Goal: Task Accomplishment & Management: Manage account settings

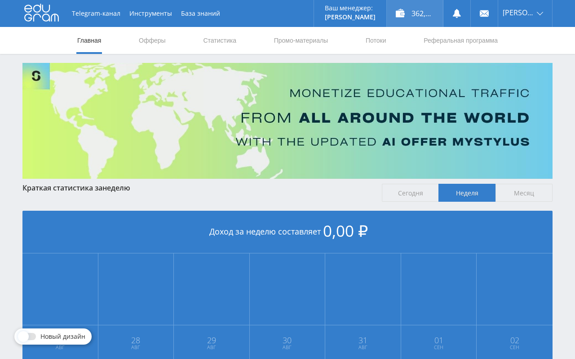
click at [409, 7] on div "362,00 ₽" at bounding box center [415, 13] width 56 height 27
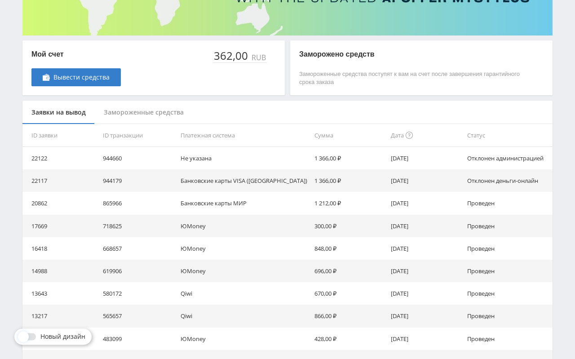
scroll to position [86, 0]
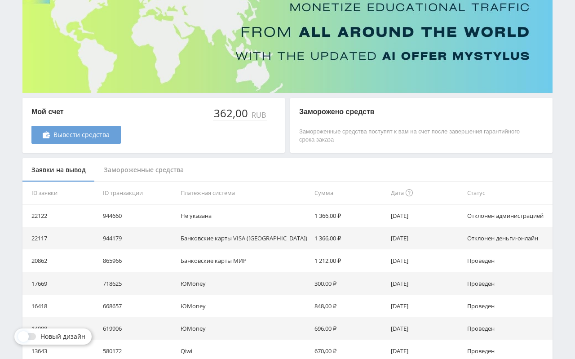
click at [97, 138] on span "Вывести средства" at bounding box center [81, 134] width 56 height 7
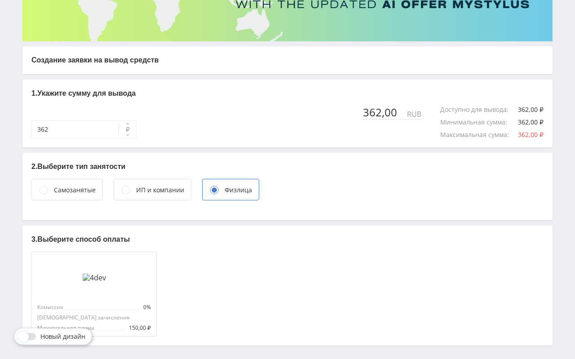
click at [82, 194] on div "Самозанятые" at bounding box center [75, 190] width 42 height 10
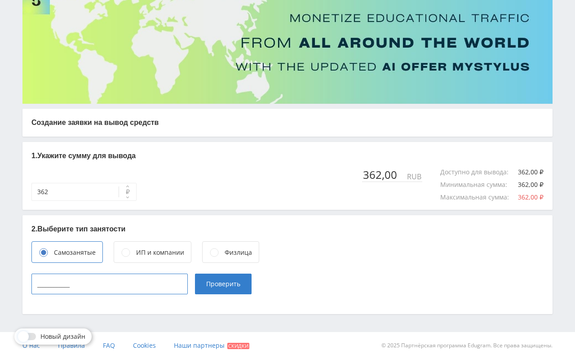
click at [80, 280] on input "____________" at bounding box center [109, 284] width 156 height 21
click at [93, 286] on input "____________" at bounding box center [109, 284] width 156 height 21
type input "____________"
click at [142, 289] on input "____________" at bounding box center [109, 284] width 156 height 21
drag, startPoint x: 107, startPoint y: 286, endPoint x: 1, endPoint y: 283, distance: 105.7
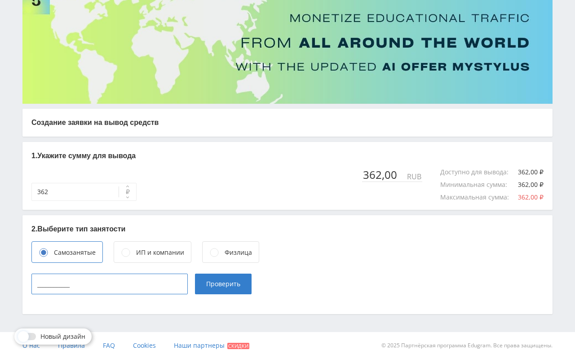
click at [31, 283] on input "____________" at bounding box center [109, 284] width 156 height 21
click at [67, 283] on input "____________" at bounding box center [109, 284] width 156 height 21
drag, startPoint x: 97, startPoint y: 285, endPoint x: -53, endPoint y: 258, distance: 152.5
click at [31, 274] on input "____________" at bounding box center [109, 284] width 156 height 21
paste input "971901609092"
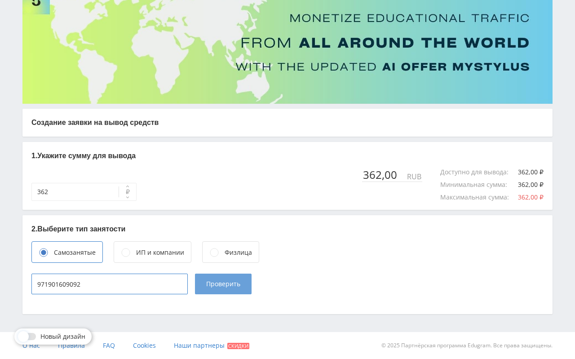
type input "971901609092"
click at [214, 290] on button "Проверить" at bounding box center [223, 284] width 57 height 21
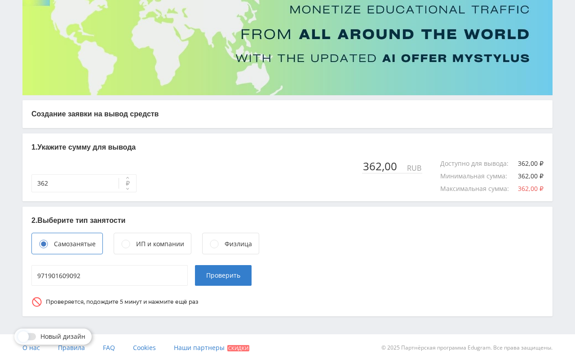
scroll to position [86, 0]
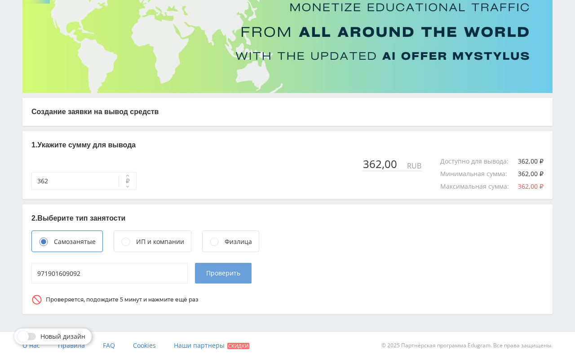
click at [227, 275] on span "Проверить" at bounding box center [223, 273] width 34 height 7
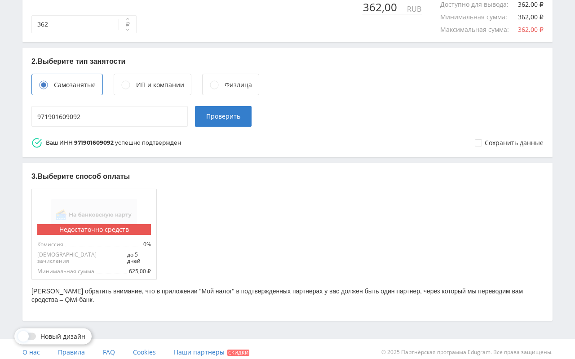
scroll to position [243, 0]
click at [96, 212] on img at bounding box center [94, 214] width 86 height 31
drag, startPoint x: 129, startPoint y: 265, endPoint x: 162, endPoint y: 265, distance: 32.8
click at [162, 265] on div "Недостаточно средств Комиссия 0% Срок зачисления до 5 дней Минимальная сумма 62…" at bounding box center [289, 232] width 516 height 94
drag, startPoint x: 529, startPoint y: 281, endPoint x: 528, endPoint y: 299, distance: 18.1
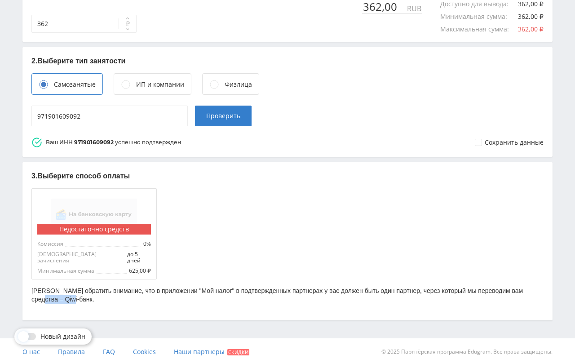
click at [531, 295] on p "[PERSON_NAME] обратить внимание, что в приложении "Мой налог" в подтвержденных …" at bounding box center [287, 296] width 512 height 18
click at [70, 208] on img at bounding box center [94, 214] width 86 height 31
drag, startPoint x: 65, startPoint y: 211, endPoint x: 83, endPoint y: 214, distance: 18.7
click at [65, 211] on img at bounding box center [94, 214] width 86 height 31
click at [166, 217] on div "Недостаточно средств Комиссия 0% Срок зачисления до 5 дней Минимальная сумма 62…" at bounding box center [289, 232] width 516 height 94
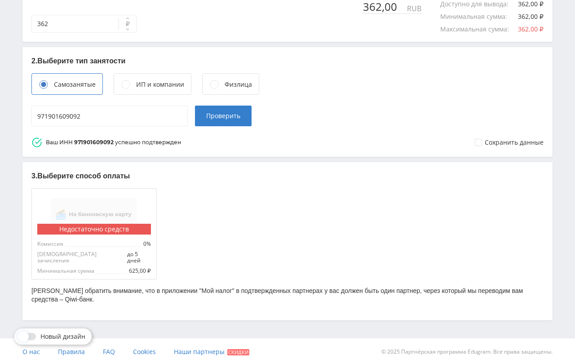
drag, startPoint x: 109, startPoint y: 182, endPoint x: 108, endPoint y: 207, distance: 24.7
click at [108, 181] on div "3. Выберите способ оплаты Недостаточно средств Комиссия 0% Срок зачисления до 5…" at bounding box center [287, 241] width 530 height 158
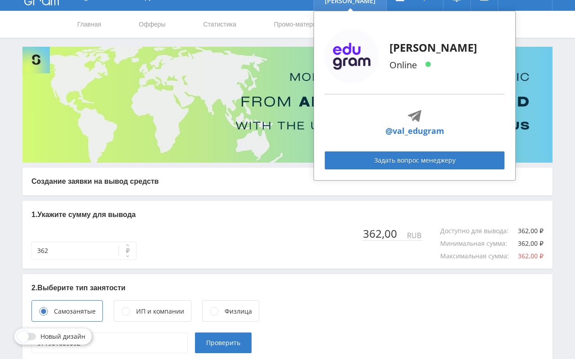
scroll to position [0, 0]
